Goal: Information Seeking & Learning: Learn about a topic

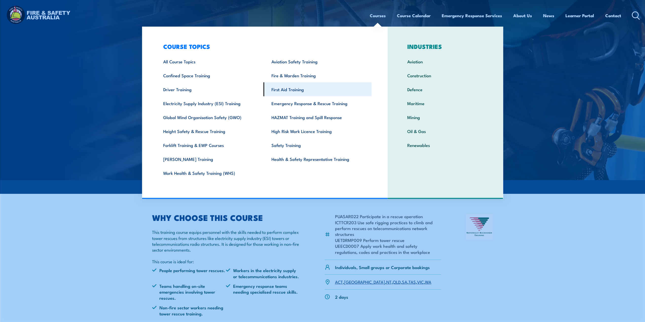
click at [296, 90] on link "First Aid Training" at bounding box center [318, 89] width 108 height 14
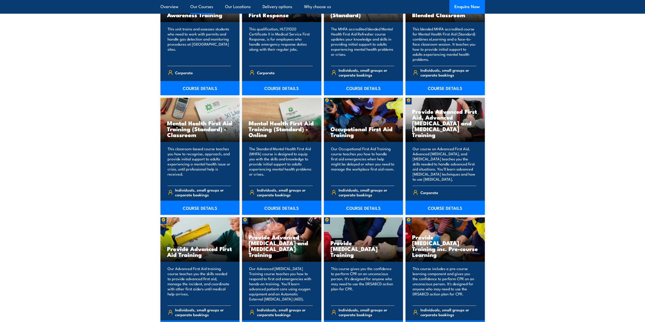
scroll to position [532, 0]
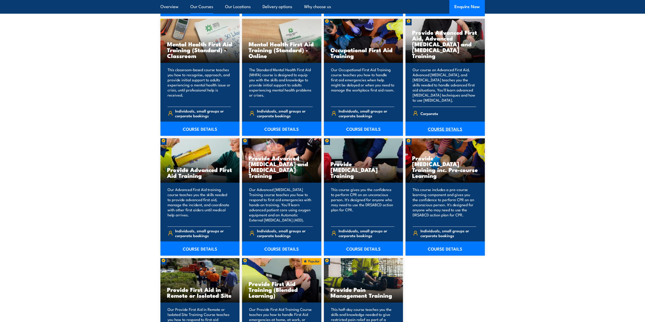
click at [447, 132] on link "COURSE DETAILS" at bounding box center [445, 129] width 79 height 14
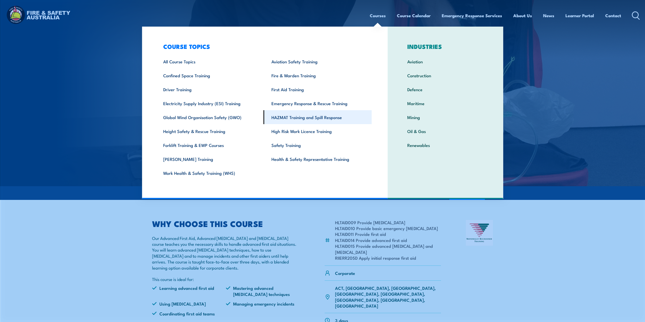
click at [291, 116] on link "HAZMAT Training and Spill Response" at bounding box center [318, 117] width 108 height 14
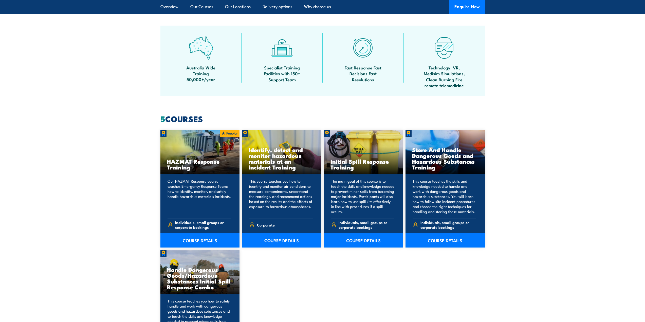
scroll to position [380, 0]
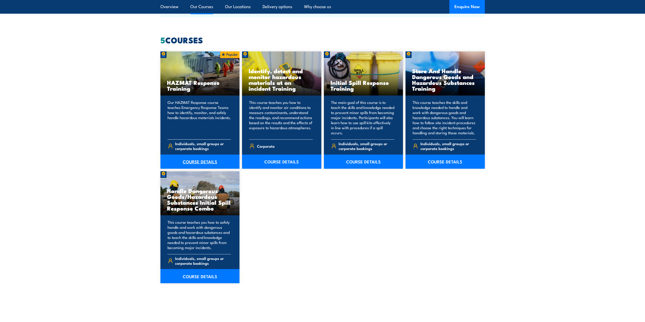
click at [205, 164] on link "COURSE DETAILS" at bounding box center [199, 162] width 79 height 14
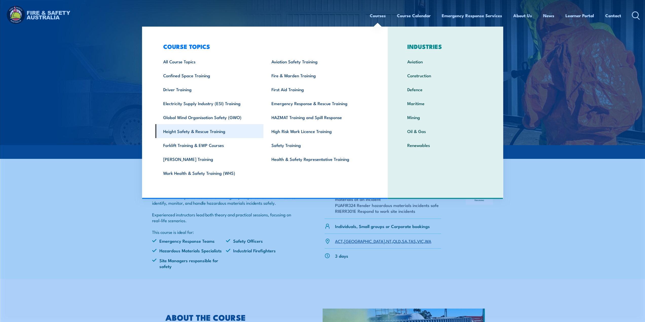
click at [193, 133] on link "Height Safety & Rescue Training" at bounding box center [209, 131] width 108 height 14
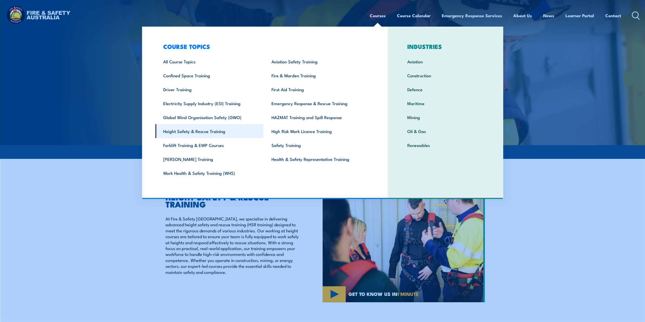
click at [192, 133] on link "Height Safety & Rescue Training" at bounding box center [209, 131] width 108 height 14
click at [189, 144] on link "Forklift Training & EWP Courses" at bounding box center [209, 145] width 108 height 14
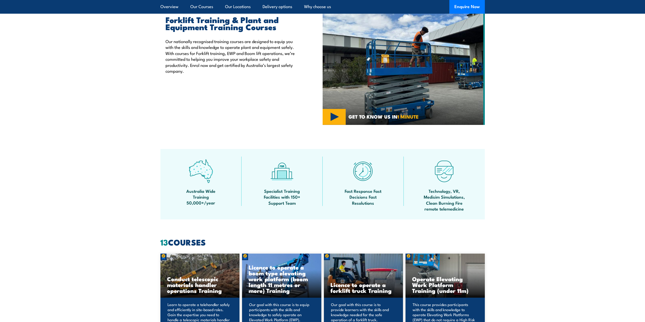
scroll to position [380, 0]
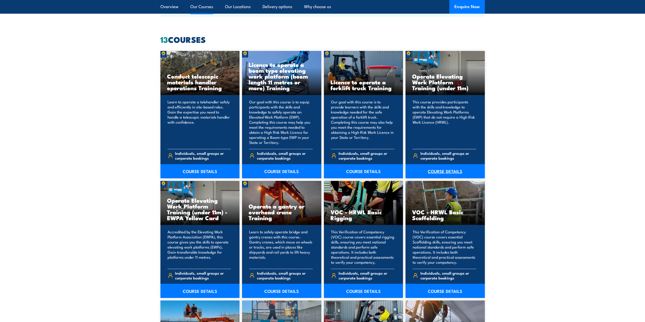
click at [442, 169] on link "COURSE DETAILS" at bounding box center [445, 171] width 79 height 14
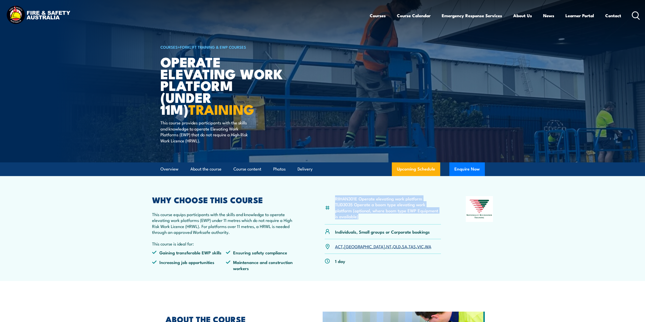
drag, startPoint x: 359, startPoint y: 219, endPoint x: 334, endPoint y: 198, distance: 32.0
click at [334, 198] on div "RIIHAN301E Operate elevating work platform TLID3035 Operate a boom type elevati…" at bounding box center [383, 210] width 117 height 28
copy ul "RIIHAN301E Operate elevating work platform TLID3035 Operate a boom type elevati…"
